Goal: Information Seeking & Learning: Learn about a topic

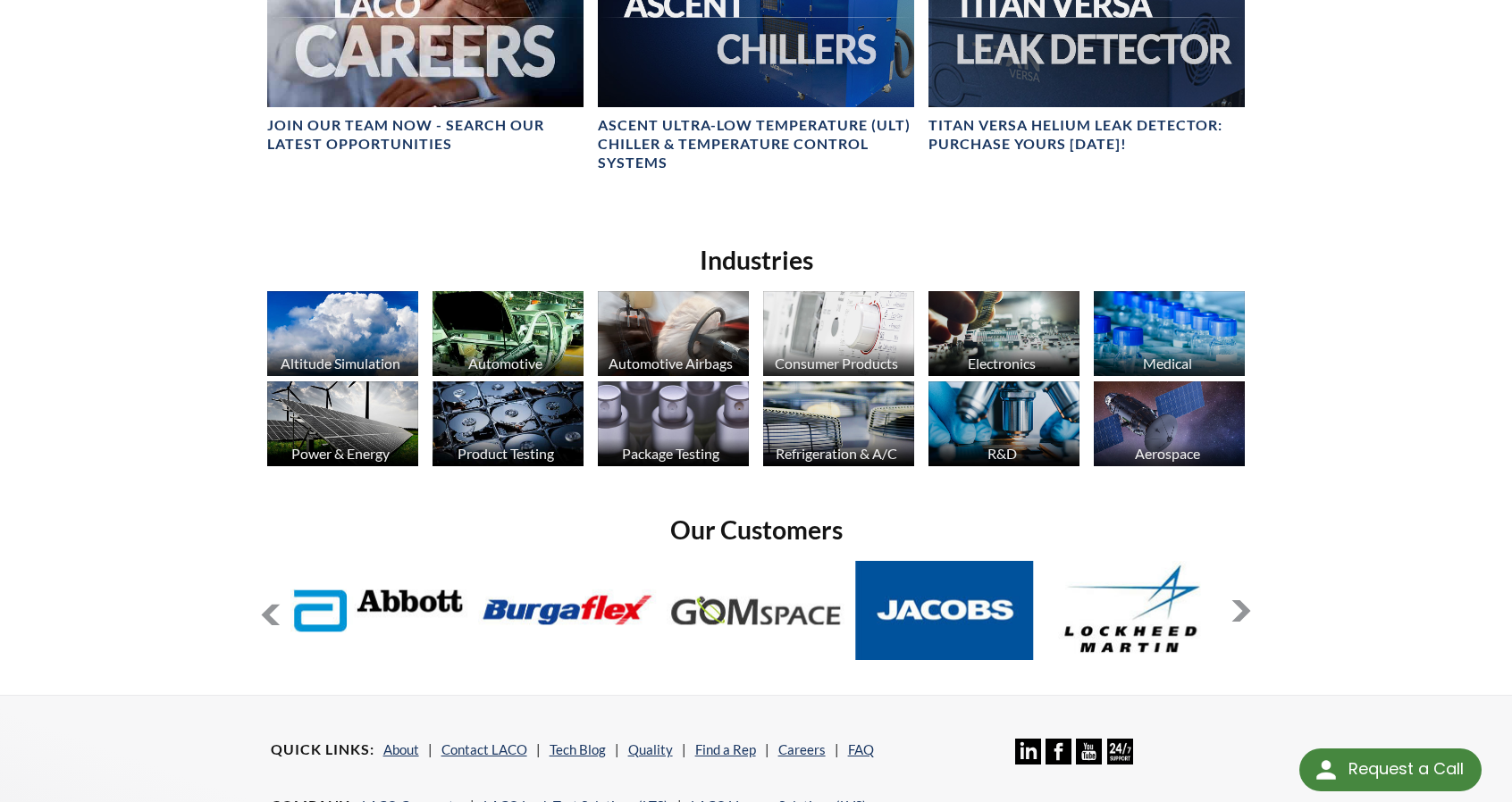
scroll to position [1250, 0]
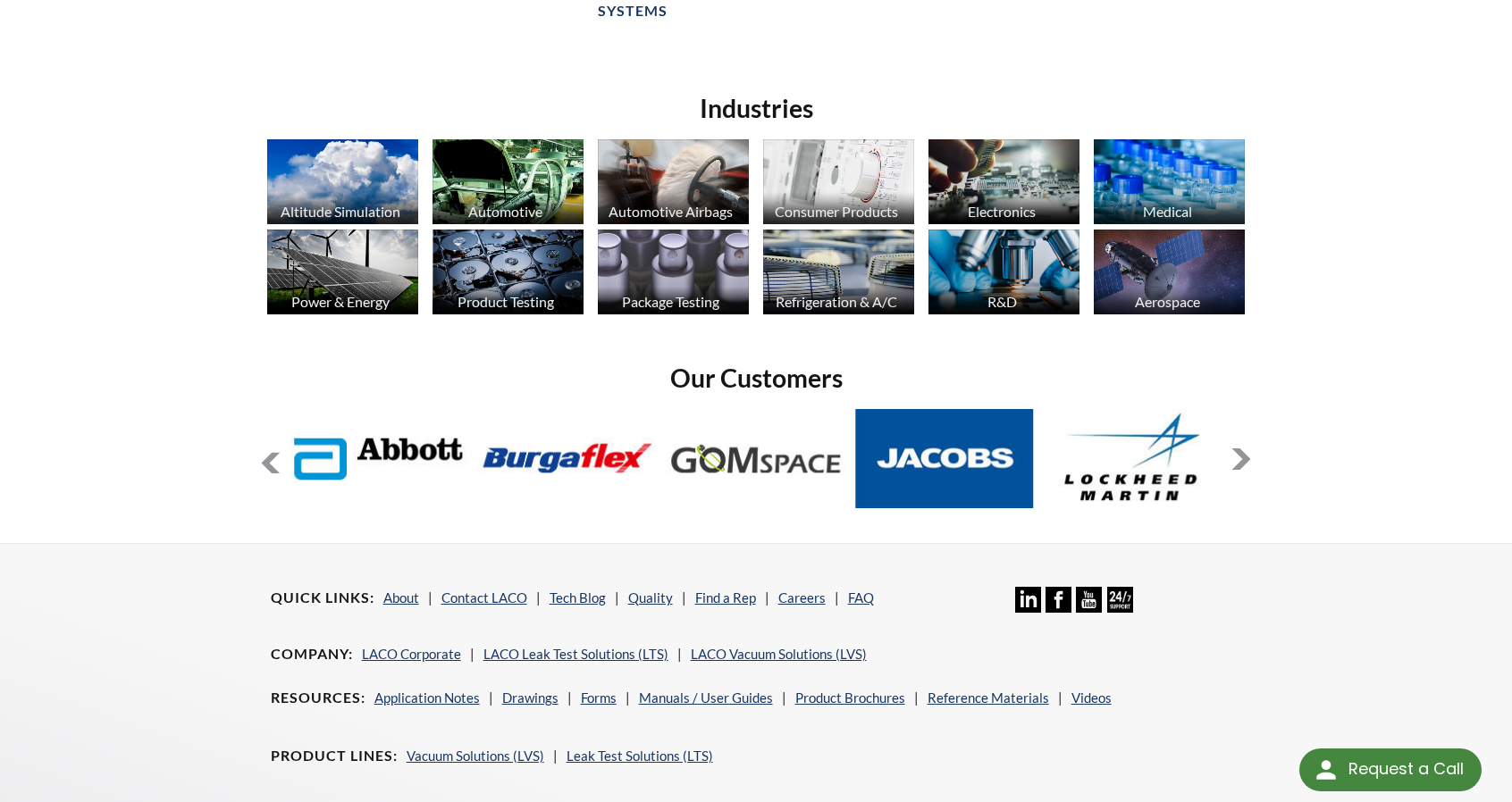
click at [275, 469] on button at bounding box center [271, 463] width 21 height 21
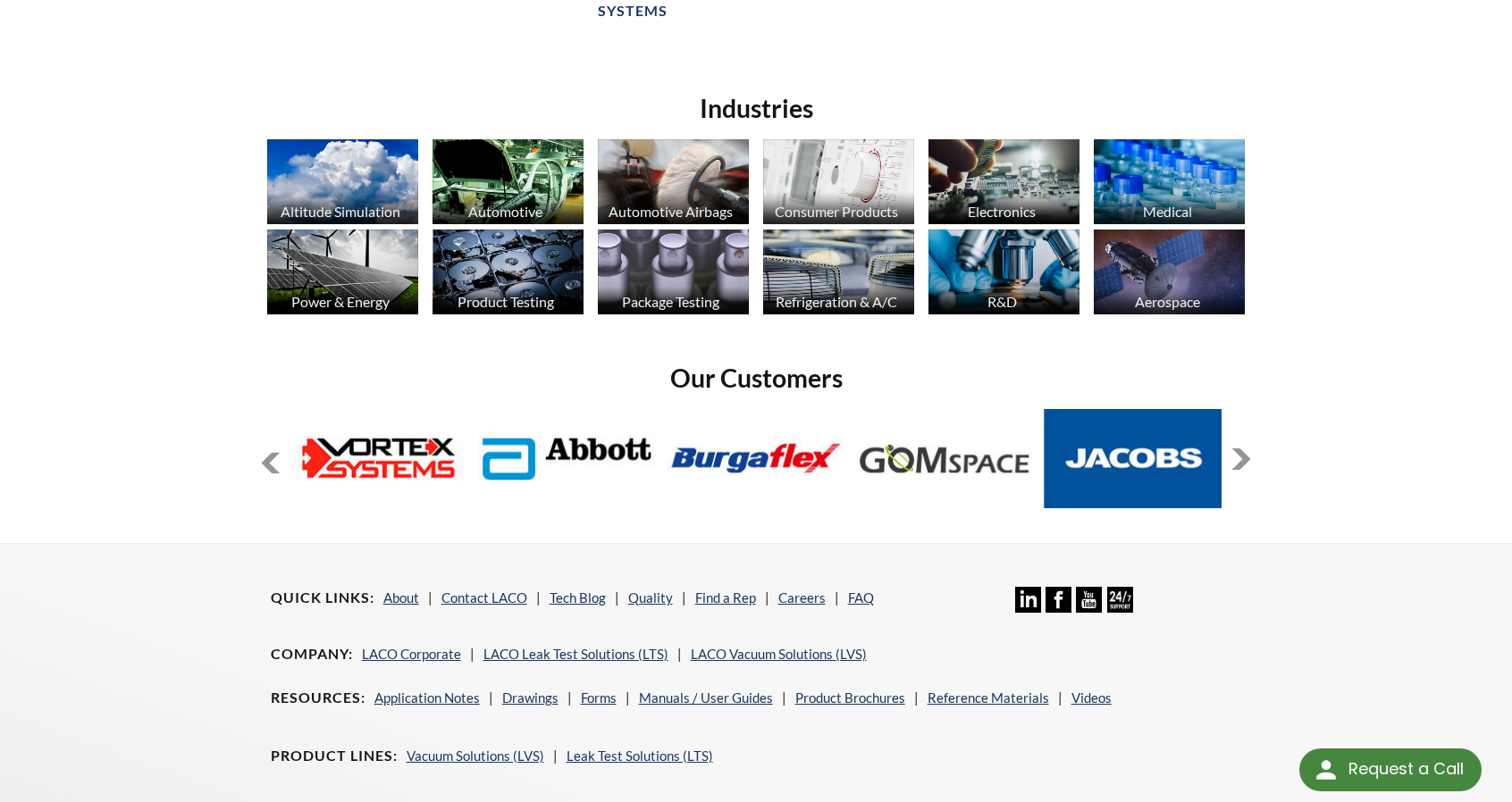
click at [275, 469] on button at bounding box center [271, 463] width 21 height 21
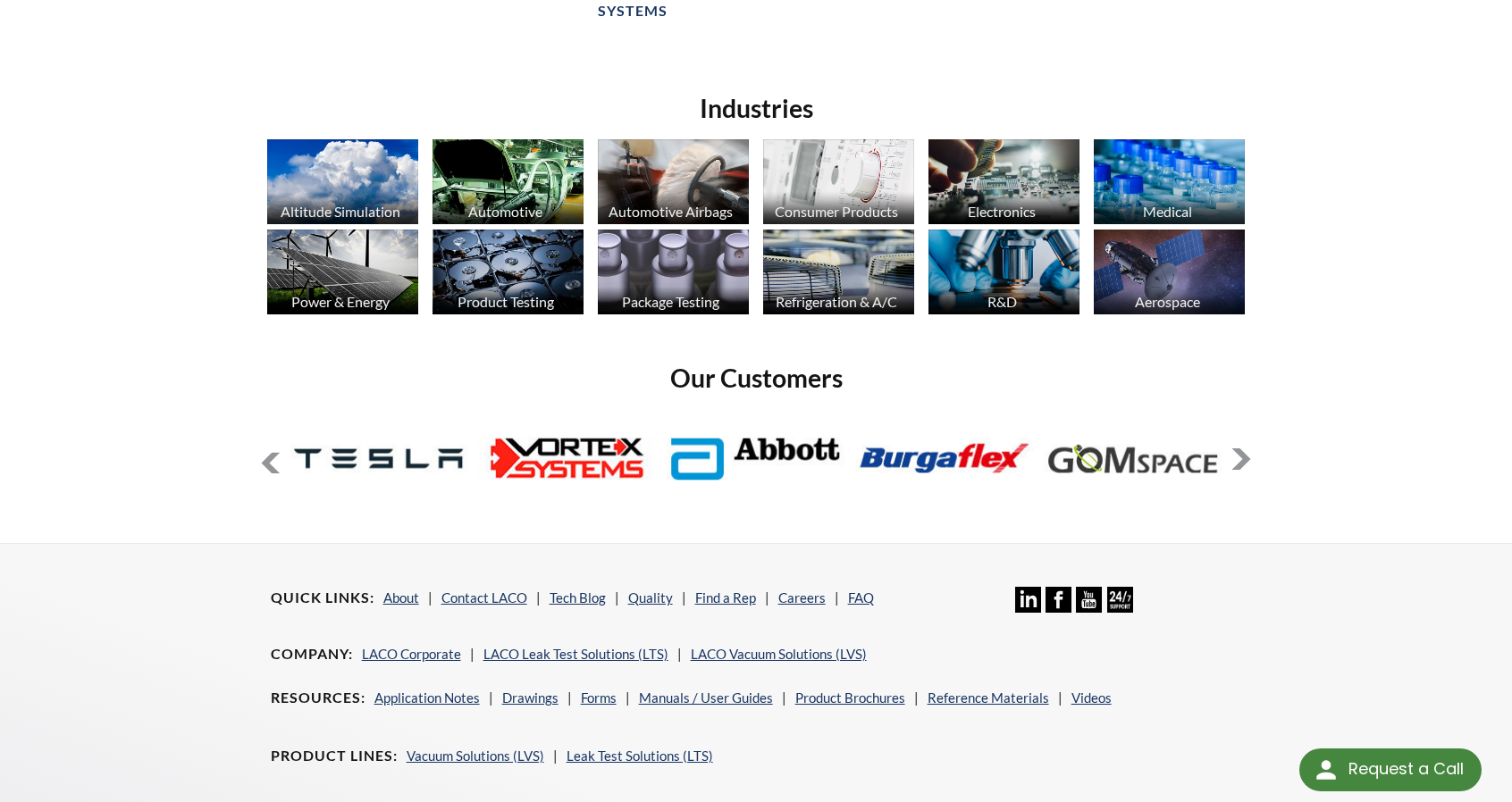
click at [275, 469] on button at bounding box center [271, 463] width 21 height 21
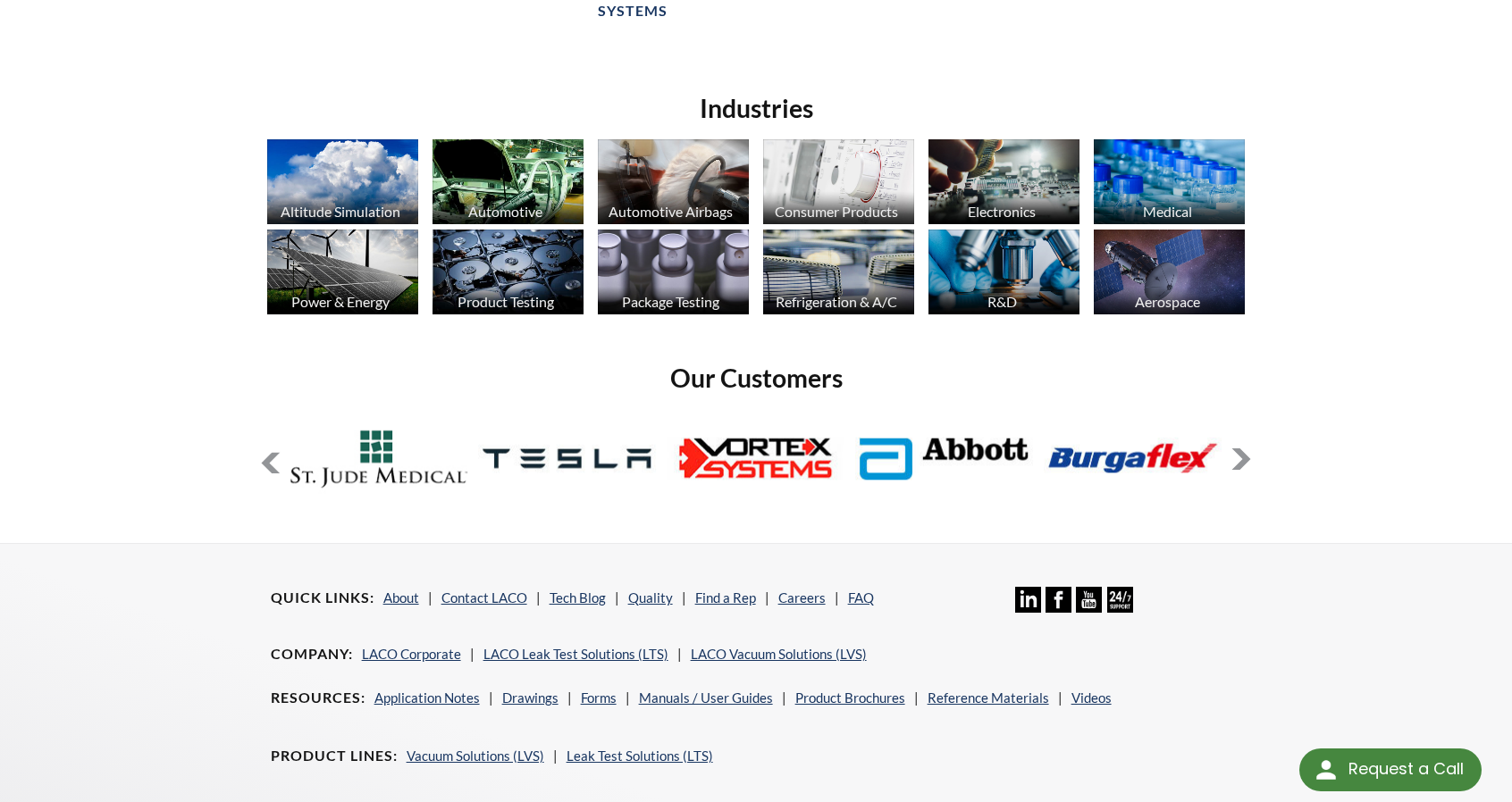
click at [275, 469] on button at bounding box center [271, 463] width 21 height 21
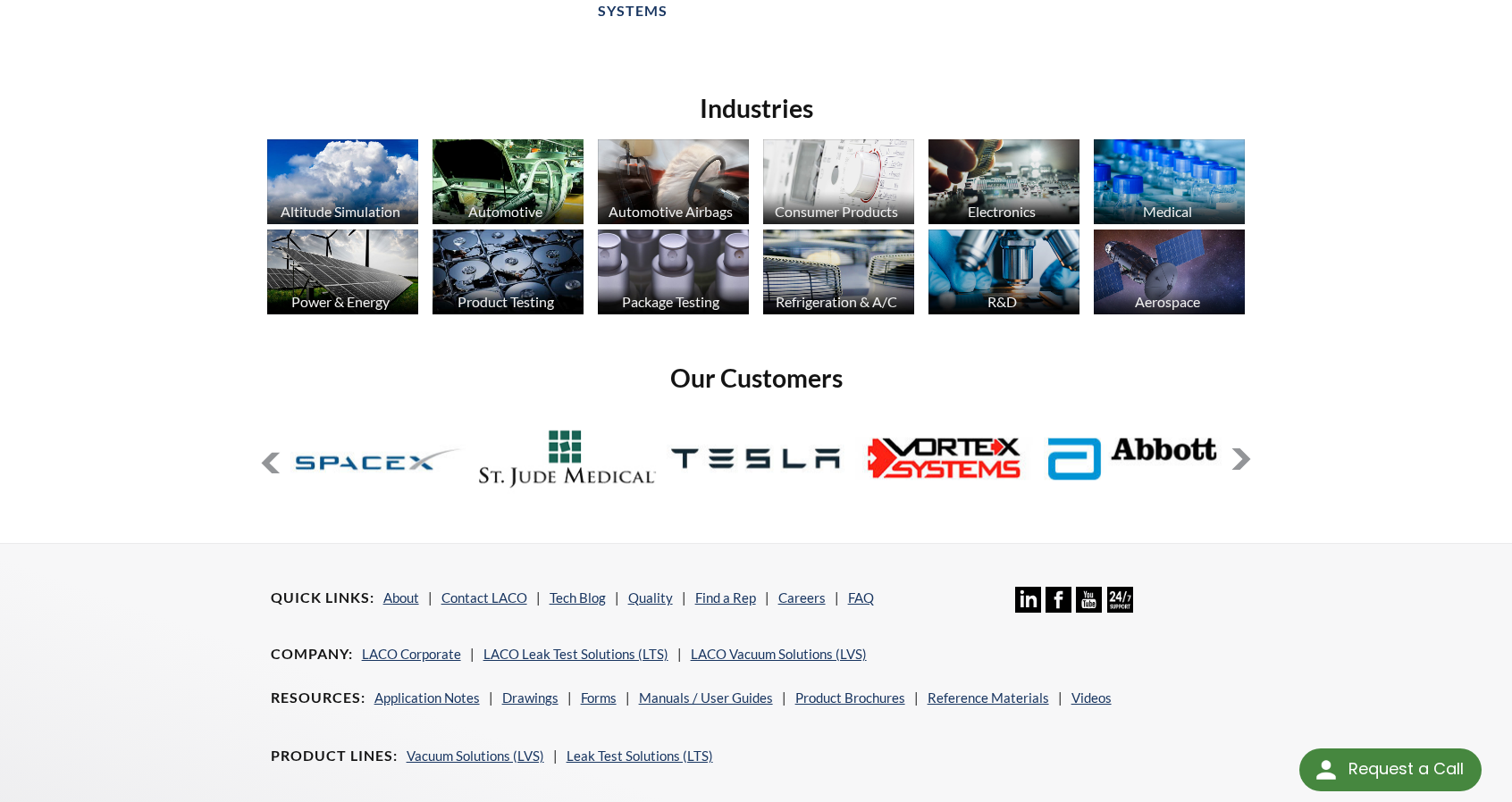
click at [275, 469] on button at bounding box center [271, 463] width 21 height 21
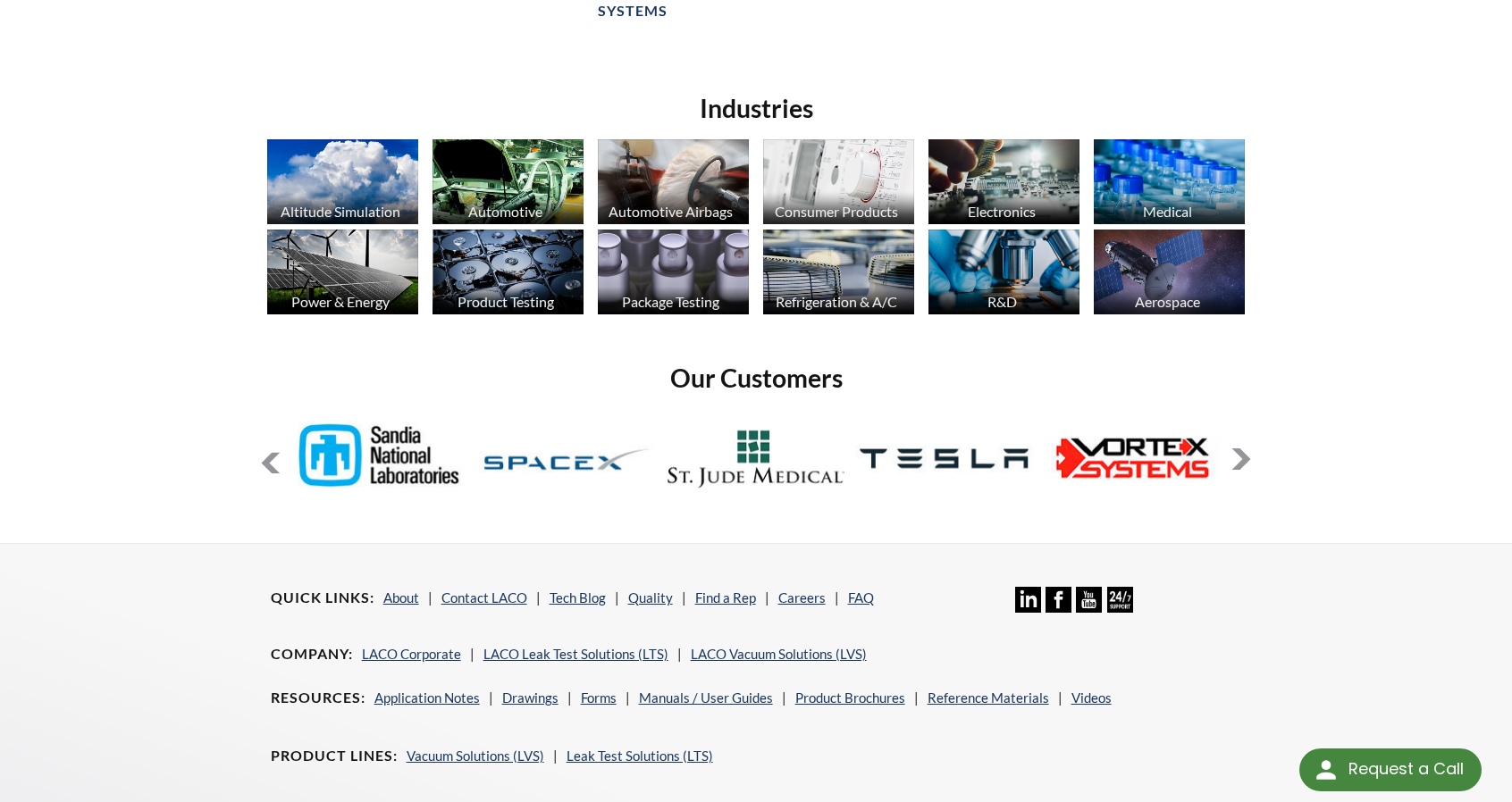
click at [275, 469] on button at bounding box center [271, 463] width 21 height 21
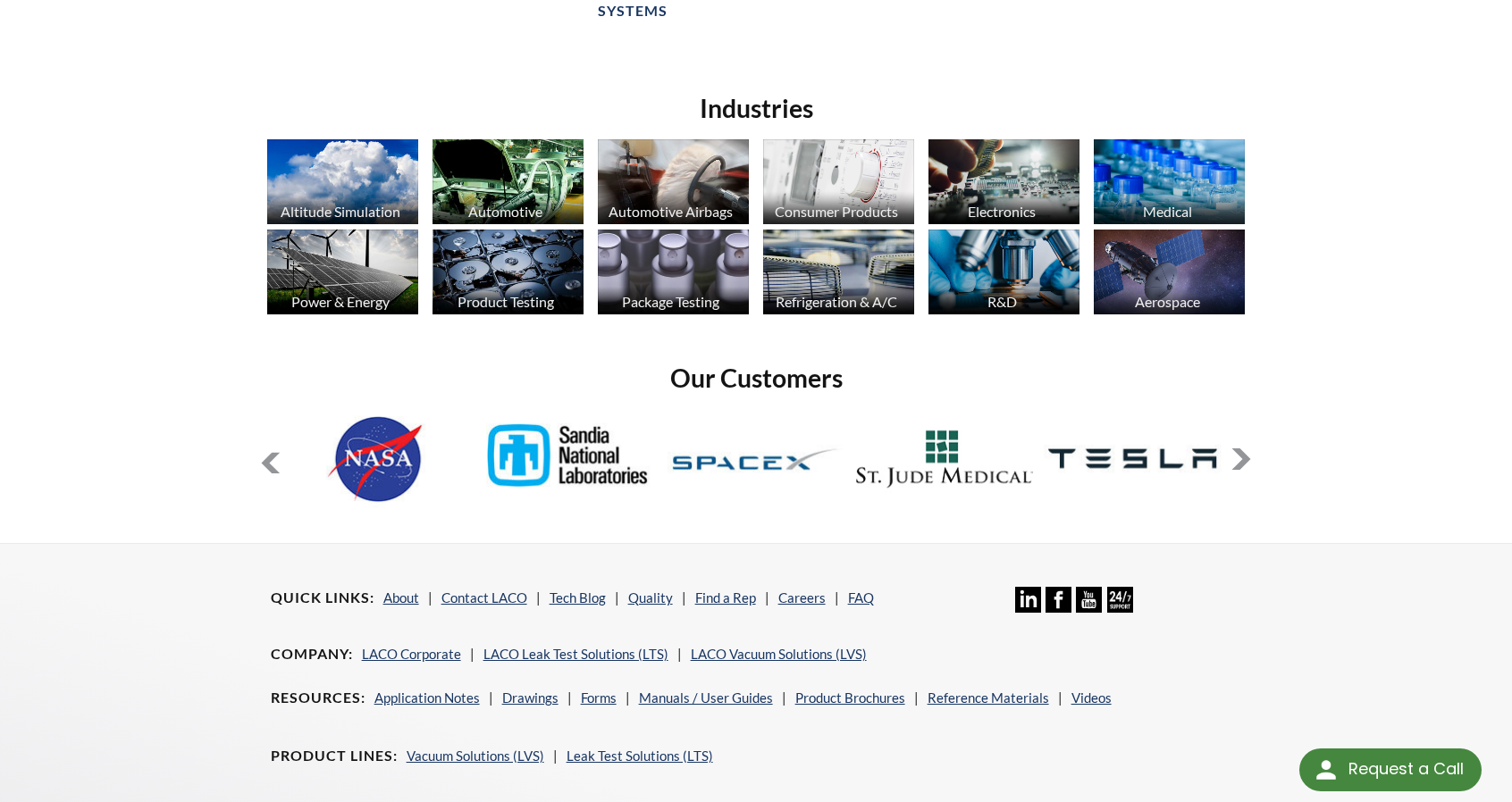
click at [275, 469] on button at bounding box center [271, 463] width 21 height 21
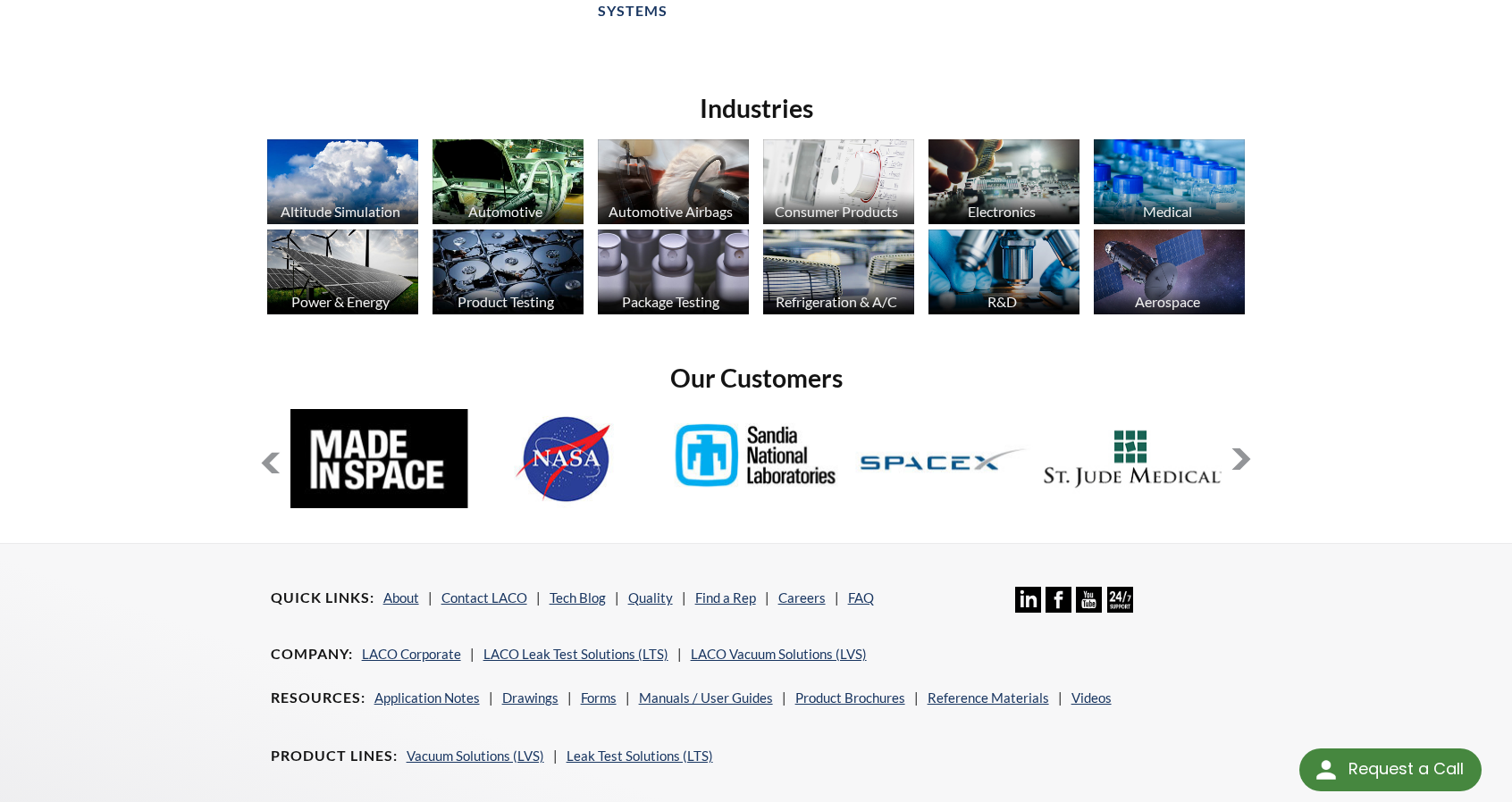
click at [275, 469] on button at bounding box center [271, 463] width 21 height 21
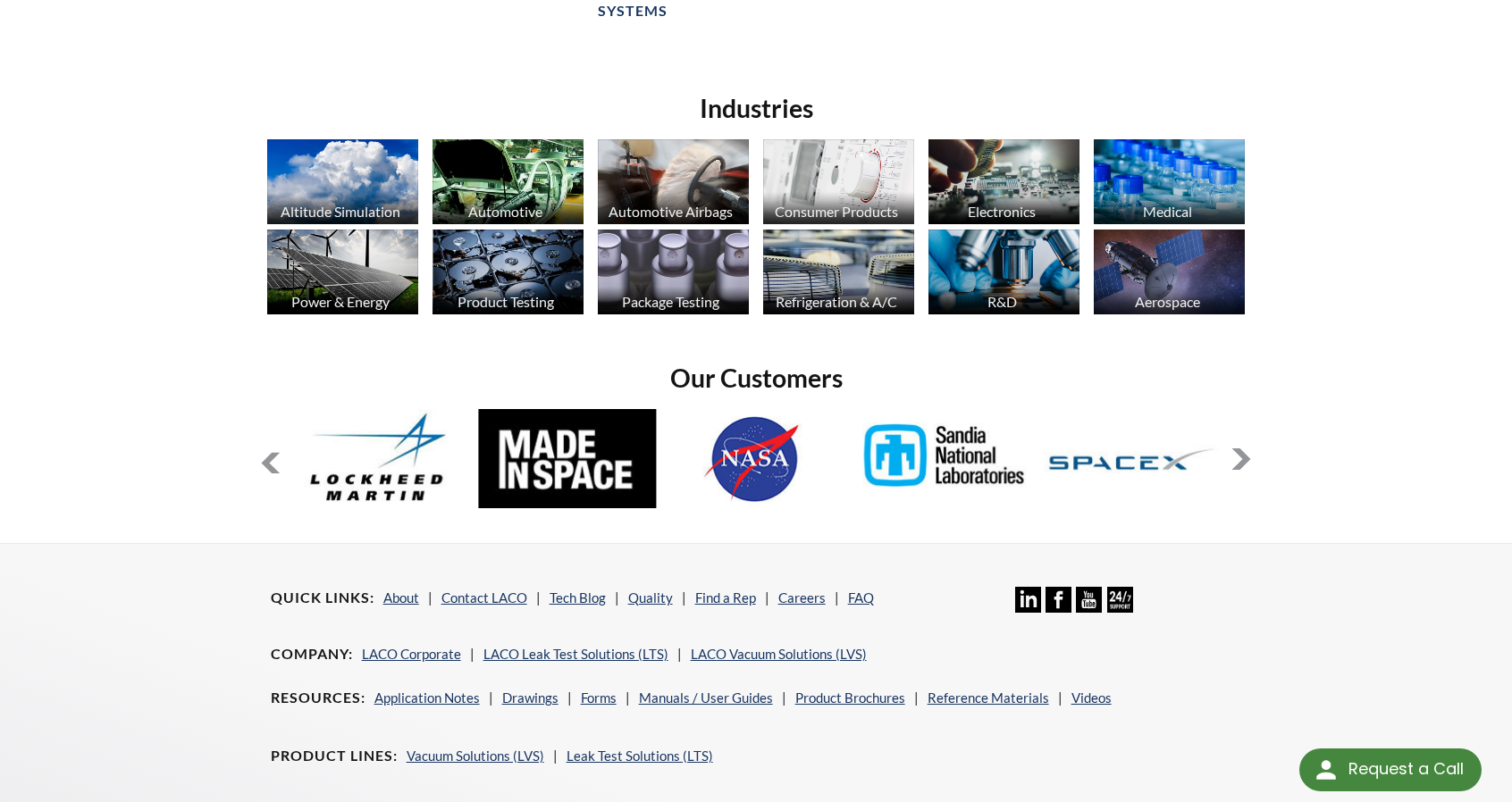
click at [275, 469] on button at bounding box center [271, 463] width 21 height 21
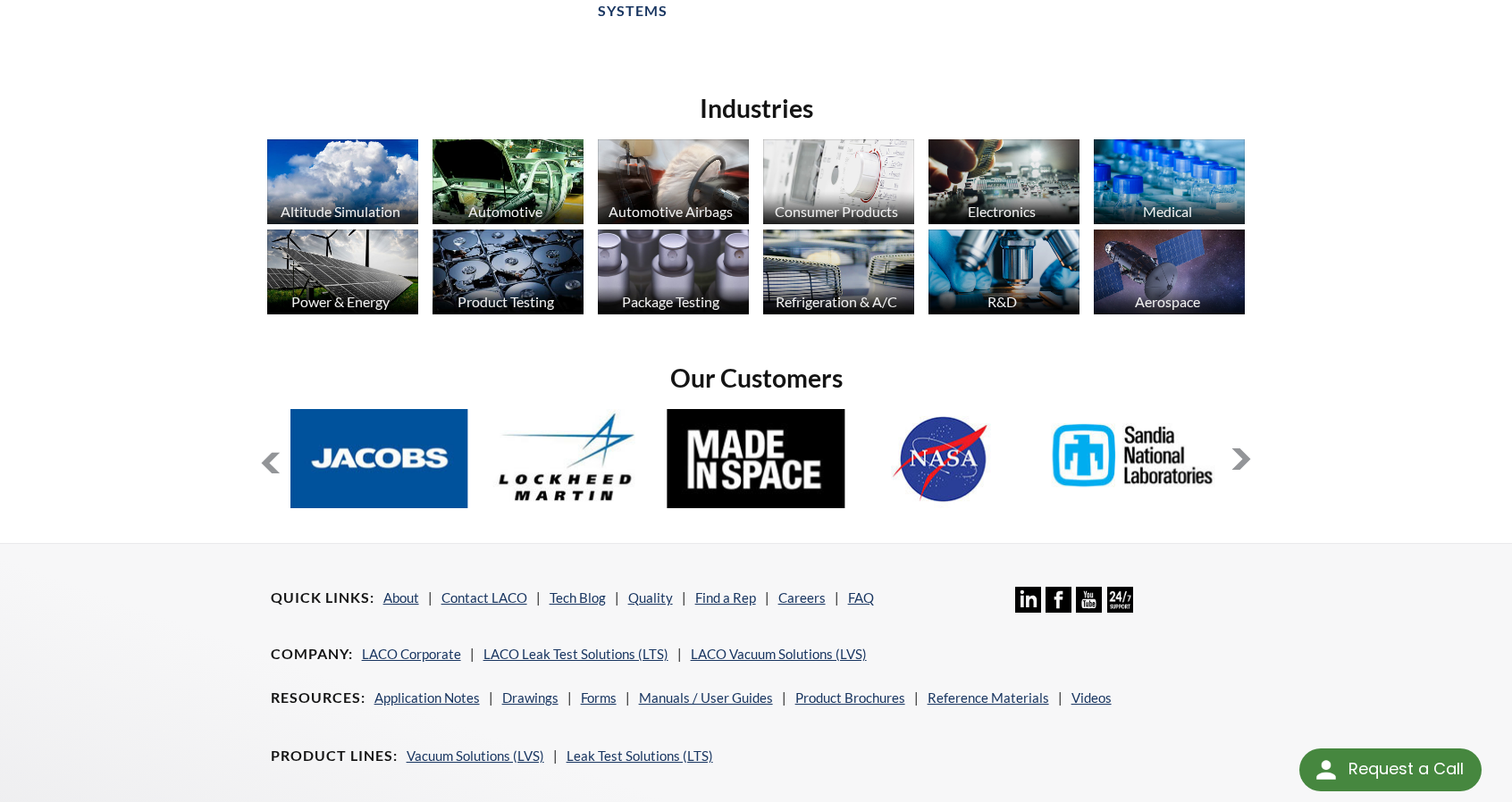
click at [275, 469] on button at bounding box center [271, 463] width 21 height 21
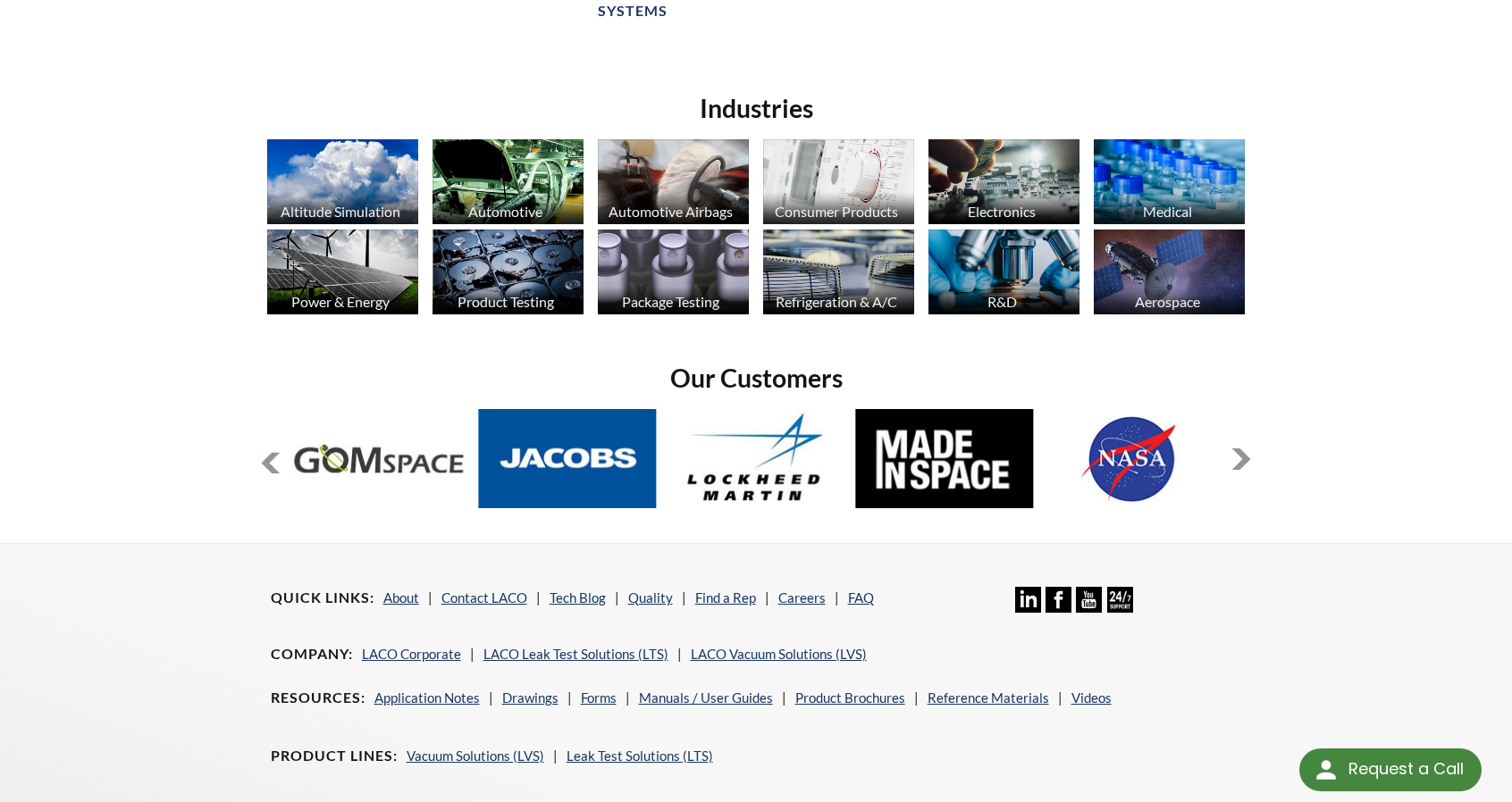
click at [270, 453] on button at bounding box center [271, 463] width 21 height 21
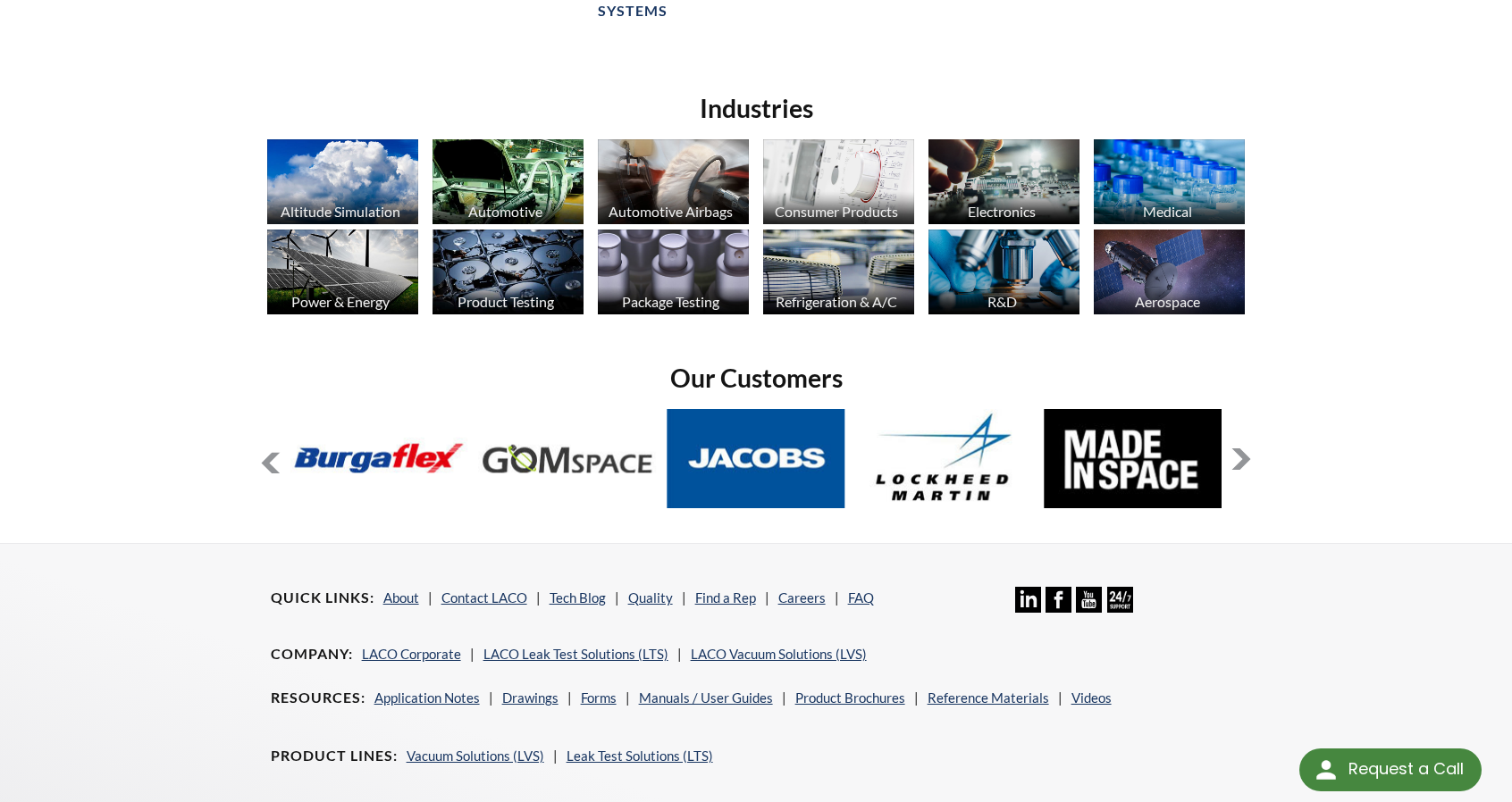
click at [270, 453] on button at bounding box center [271, 463] width 21 height 21
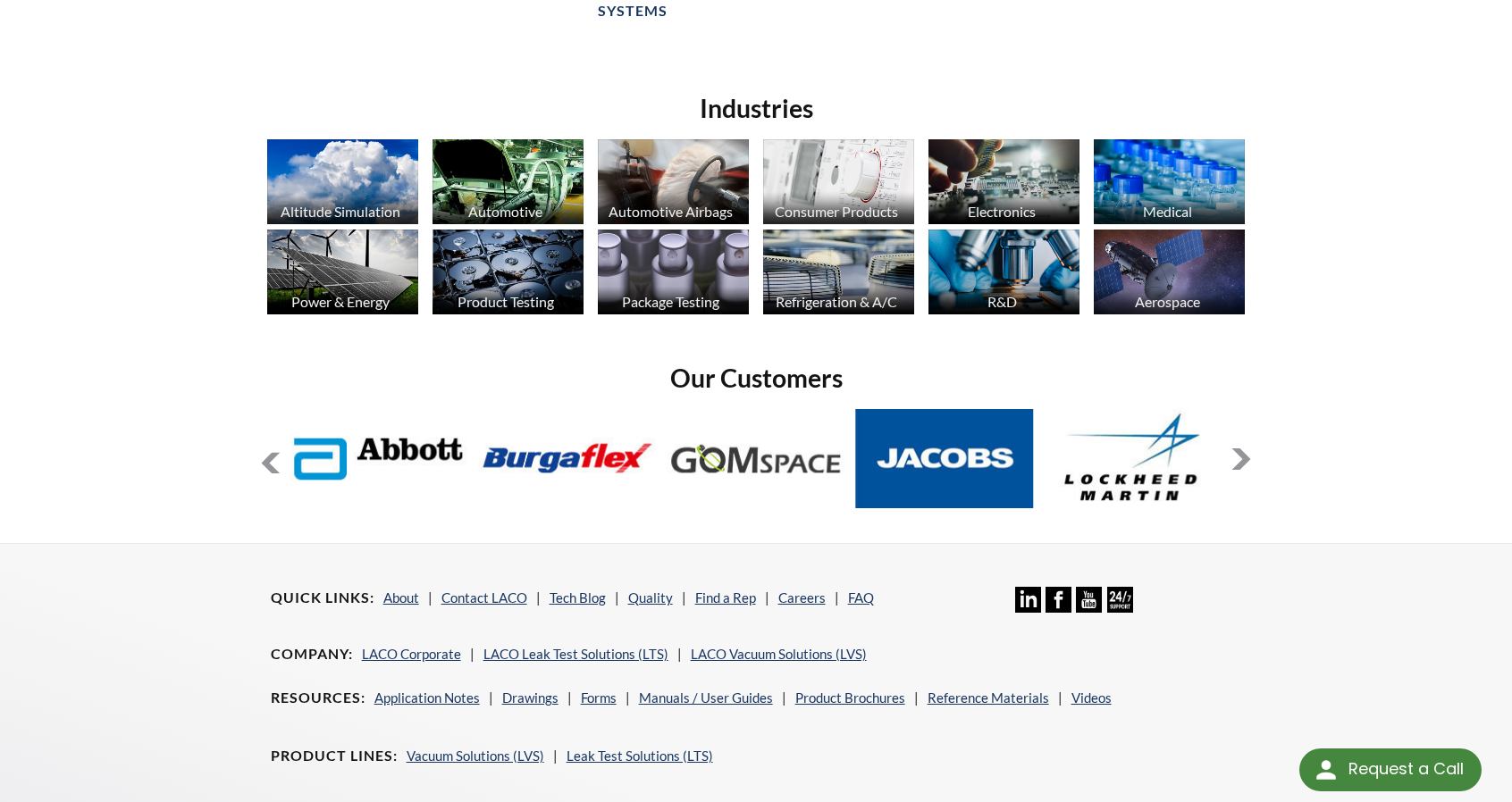
click at [270, 453] on button at bounding box center [271, 463] width 21 height 21
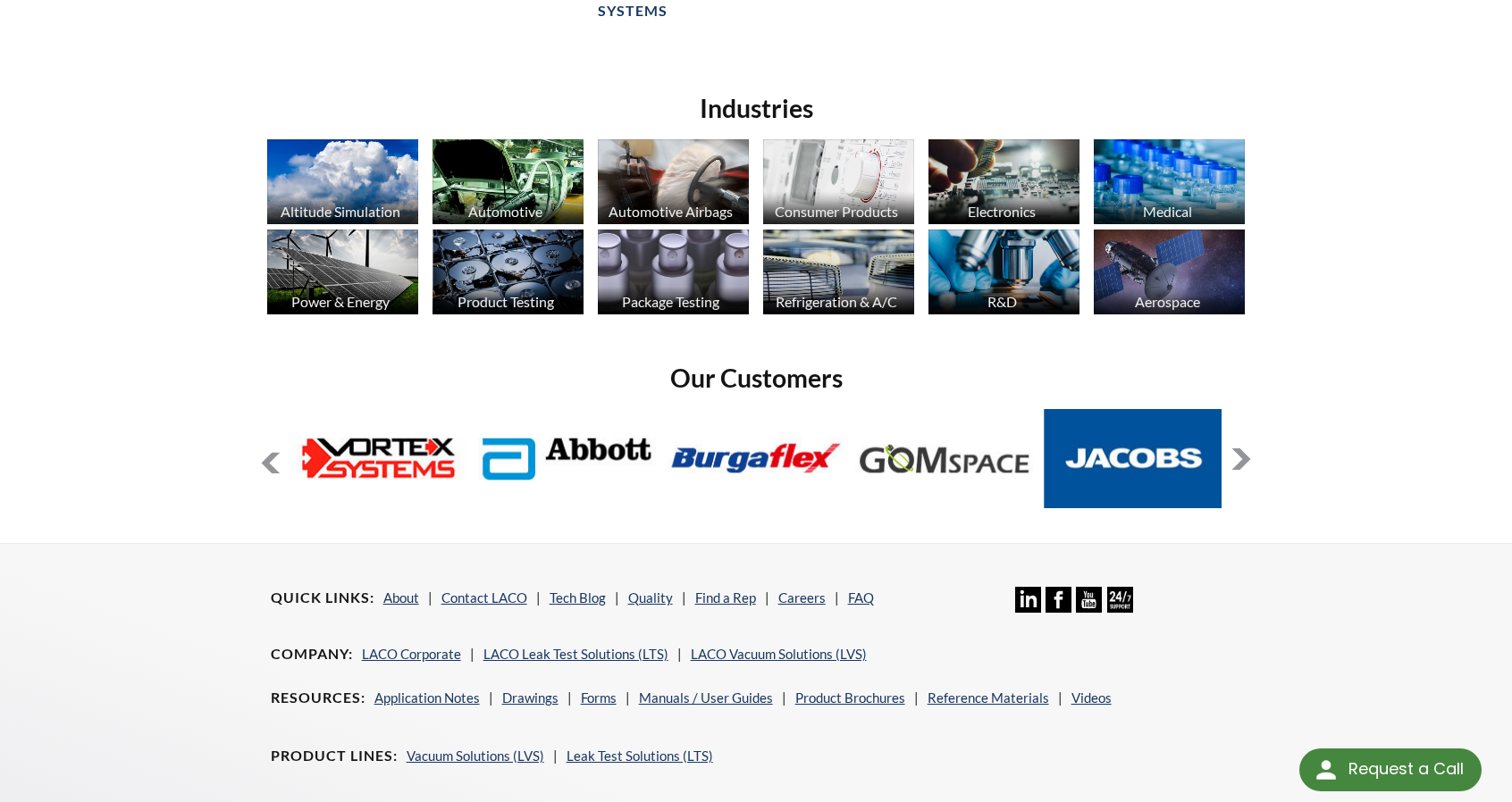
click at [270, 453] on button at bounding box center [271, 463] width 21 height 21
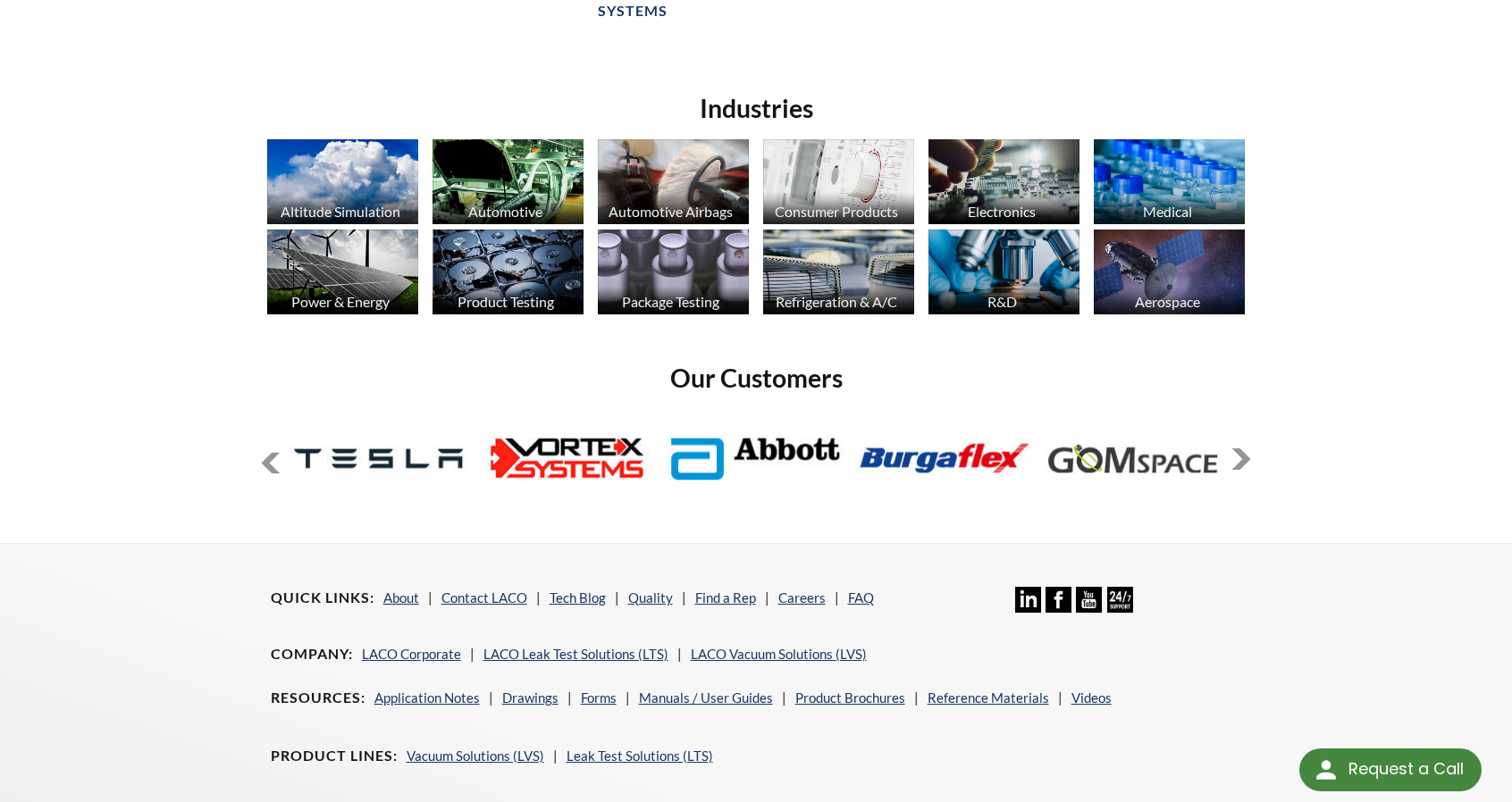
click at [493, 186] on img at bounding box center [508, 182] width 151 height 85
